Goal: Communication & Community: Answer question/provide support

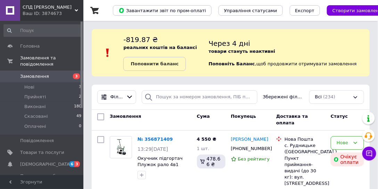
click at [41, 73] on span "Замовлення" at bounding box center [34, 76] width 29 height 6
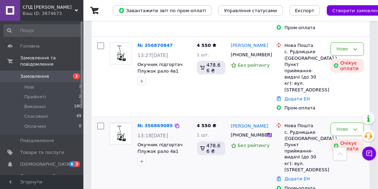
scroll to position [179, 0]
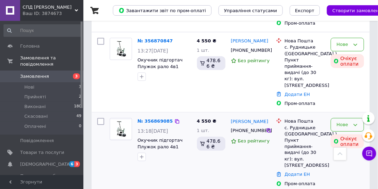
click at [355, 122] on icon at bounding box center [356, 125] width 6 height 6
click at [343, 173] on li "Скасовано" at bounding box center [347, 183] width 33 height 20
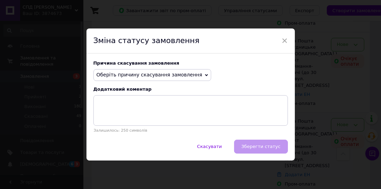
click at [205, 74] on icon at bounding box center [206, 75] width 3 height 3
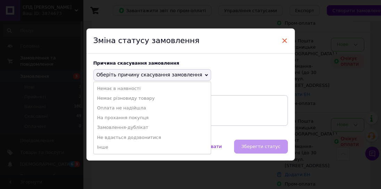
click at [286, 39] on span "×" at bounding box center [285, 41] width 6 height 12
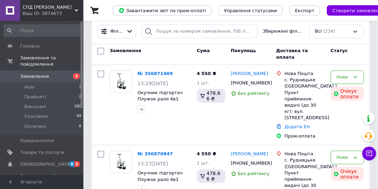
scroll to position [79, 0]
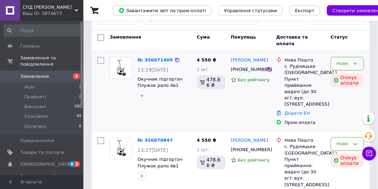
click at [356, 65] on icon at bounding box center [356, 64] width 6 height 6
click at [349, 112] on li "Скасовано" at bounding box center [347, 122] width 33 height 20
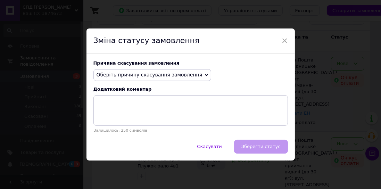
click at [205, 75] on icon at bounding box center [206, 75] width 3 height 2
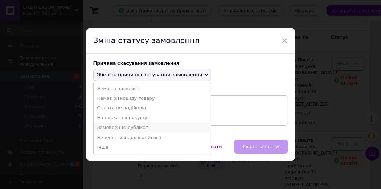
click at [123, 128] on li "Замовлення-дублікат" at bounding box center [152, 128] width 117 height 10
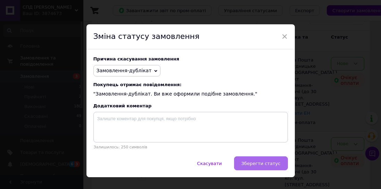
click at [261, 166] on span "Зберегти статус" at bounding box center [260, 163] width 39 height 5
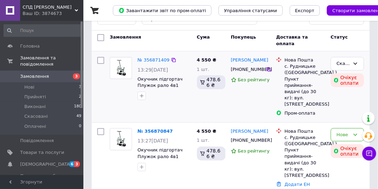
scroll to position [99, 0]
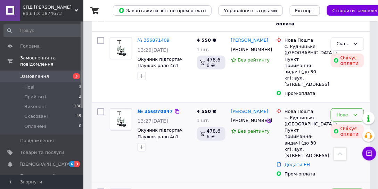
click at [355, 112] on icon at bounding box center [356, 115] width 6 height 6
click at [343, 163] on li "Скасовано" at bounding box center [347, 173] width 33 height 20
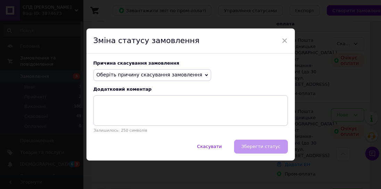
click at [205, 76] on icon at bounding box center [206, 75] width 3 height 2
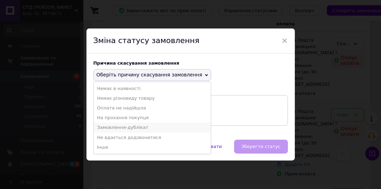
click at [124, 129] on li "Замовлення-дублікат" at bounding box center [152, 128] width 117 height 10
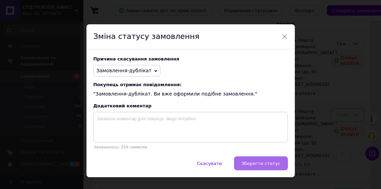
click at [262, 165] on span "Зберегти статус" at bounding box center [260, 163] width 39 height 5
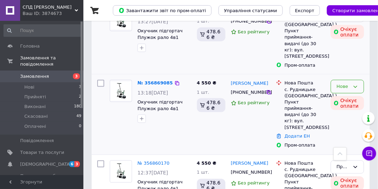
scroll to position [218, 0]
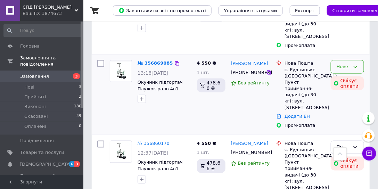
click at [359, 60] on div "Нове" at bounding box center [347, 67] width 33 height 14
click at [339, 115] on li "Скасовано" at bounding box center [347, 125] width 33 height 20
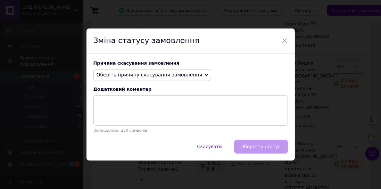
click at [205, 75] on icon at bounding box center [206, 75] width 3 height 2
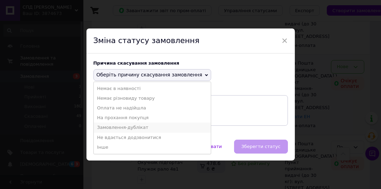
click at [118, 128] on li "Замовлення-дублікат" at bounding box center [152, 128] width 117 height 10
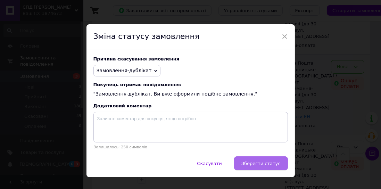
click at [260, 166] on span "Зберегти статус" at bounding box center [260, 163] width 39 height 5
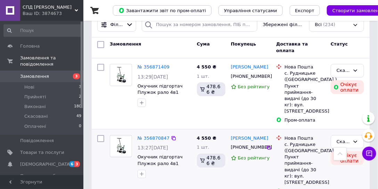
scroll to position [59, 0]
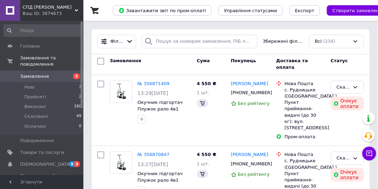
click at [56, 73] on span "Замовлення" at bounding box center [42, 76] width 44 height 6
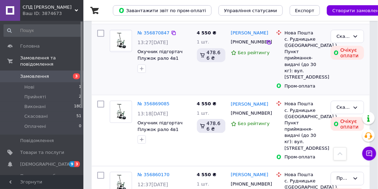
scroll to position [218, 0]
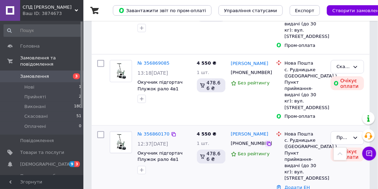
click at [267, 142] on icon at bounding box center [269, 144] width 4 height 4
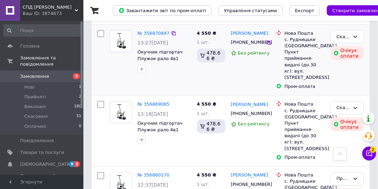
scroll to position [179, 0]
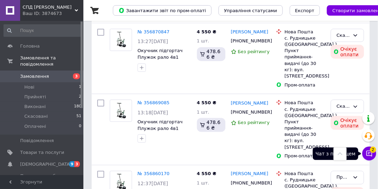
click at [371, 150] on span "2" at bounding box center [373, 150] width 6 height 6
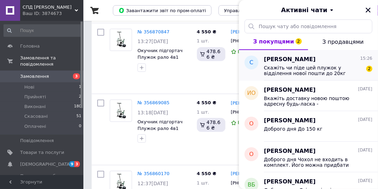
click at [303, 71] on span "Скажіть чи піде цей плужок у відділення нової пошти до 20кг 120см" at bounding box center [313, 70] width 99 height 11
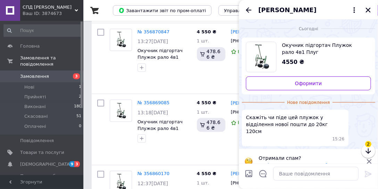
scroll to position [3, 0]
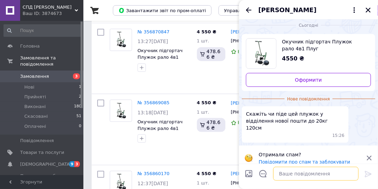
click at [290, 174] on textarea at bounding box center [315, 174] width 85 height 14
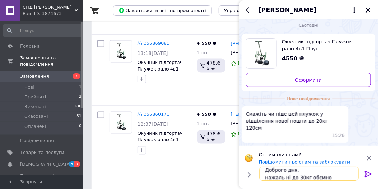
scroll to position [0, 0]
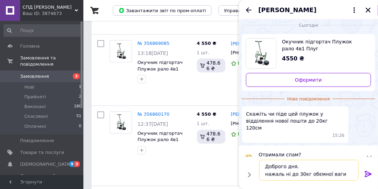
click at [286, 175] on textarea "Доброго дня. нажаль ні до 30кг обємної ваги" at bounding box center [308, 170] width 99 height 21
click at [288, 175] on textarea "Доброго дня. нажаль ні до 30кг обємної ваги" at bounding box center [308, 170] width 99 height 21
click at [287, 175] on textarea "Доброго дня. нажаль ні до 30кг обємної ваги" at bounding box center [308, 170] width 99 height 21
click at [340, 175] on textarea "Доброго дня. нажаль ні, до 30кг обємної ваги" at bounding box center [308, 170] width 99 height 21
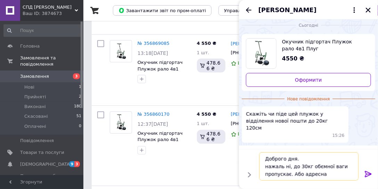
scroll to position [5, 0]
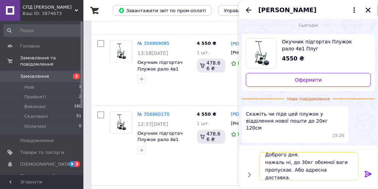
click at [286, 178] on textarea "Доброго дня. нажаль ні, до 30кг обємної ваги пропускає. Або адресна доставка. Є…" at bounding box center [308, 166] width 99 height 28
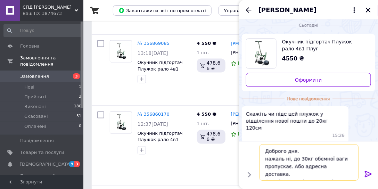
click at [346, 177] on textarea "Доброго дня. нажаль ні, до 30кг обємної ваги пропускає. Або адресна доставка. Є…" at bounding box center [308, 163] width 99 height 36
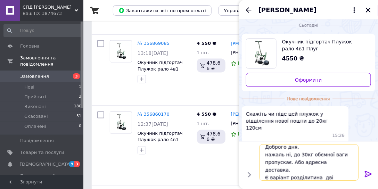
type textarea "Доброго дня. нажаль ні, до 30кг обємної ваги пропускає. Або адресна доставка. Є…"
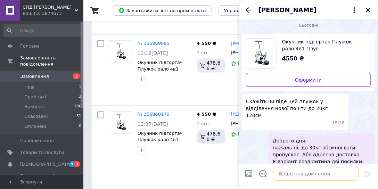
scroll to position [18, 0]
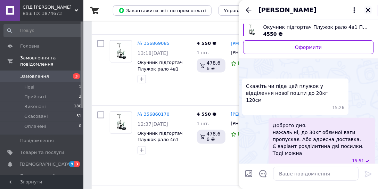
click at [368, 9] on icon "Закрити" at bounding box center [368, 10] width 5 height 5
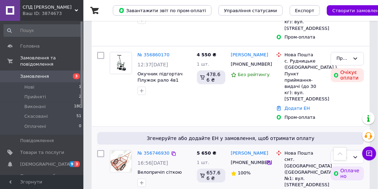
scroll to position [298, 0]
click at [268, 160] on icon at bounding box center [269, 163] width 6 height 6
